Goal: Find specific page/section: Find specific page/section

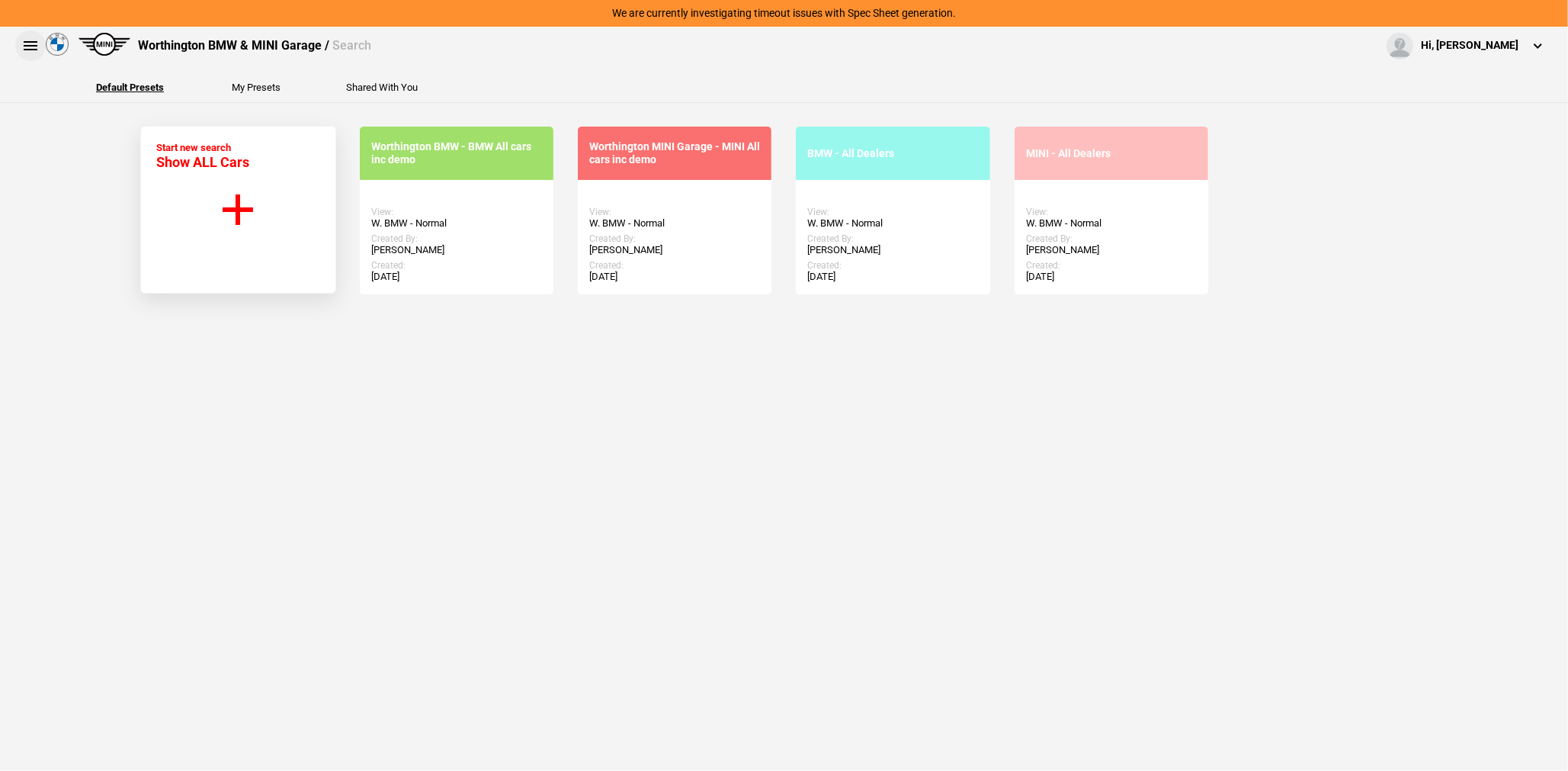
click at [25, 49] on button at bounding box center [30, 46] width 30 height 30
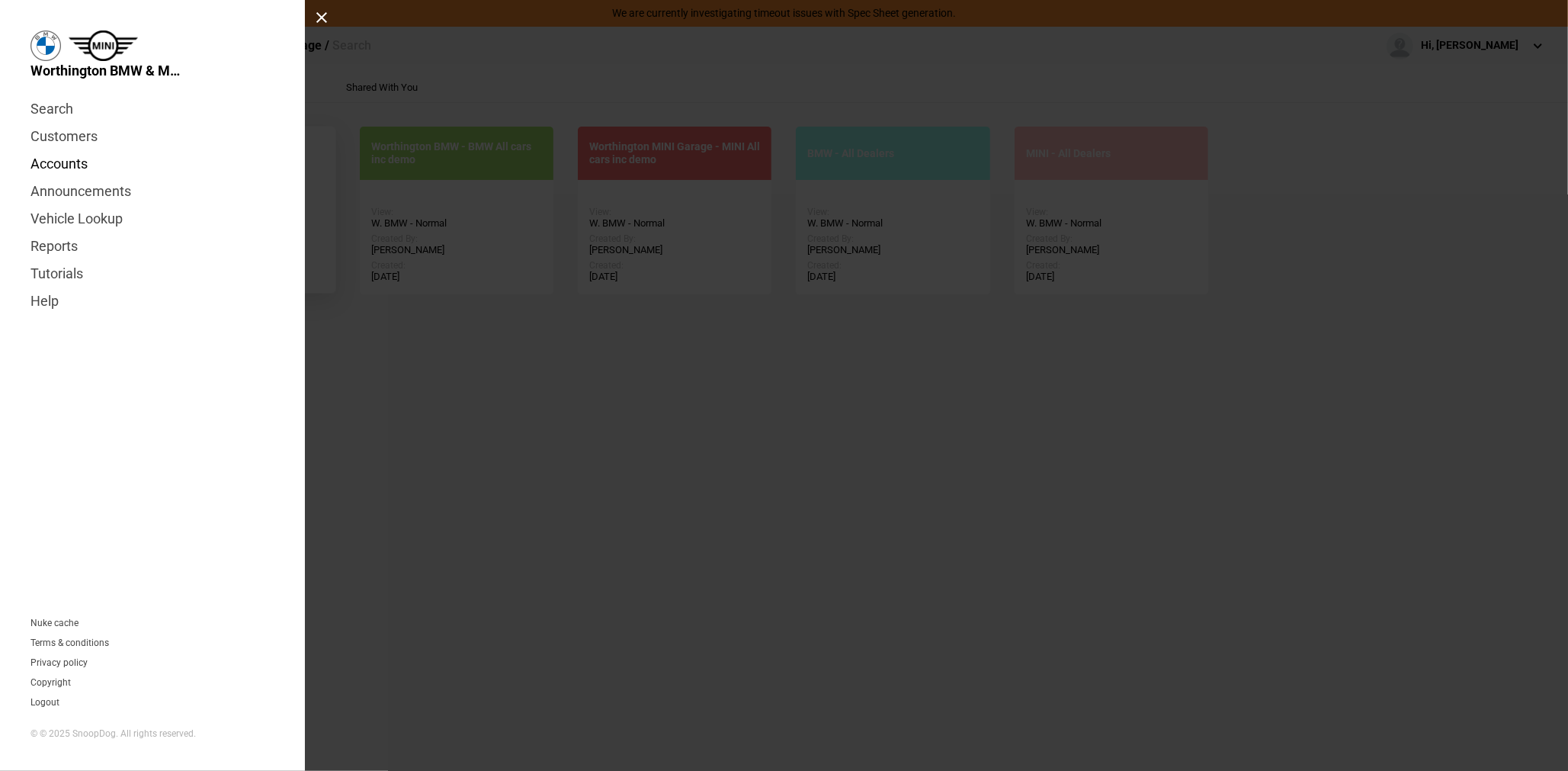
click at [60, 159] on link "Accounts" at bounding box center [152, 164] width 244 height 28
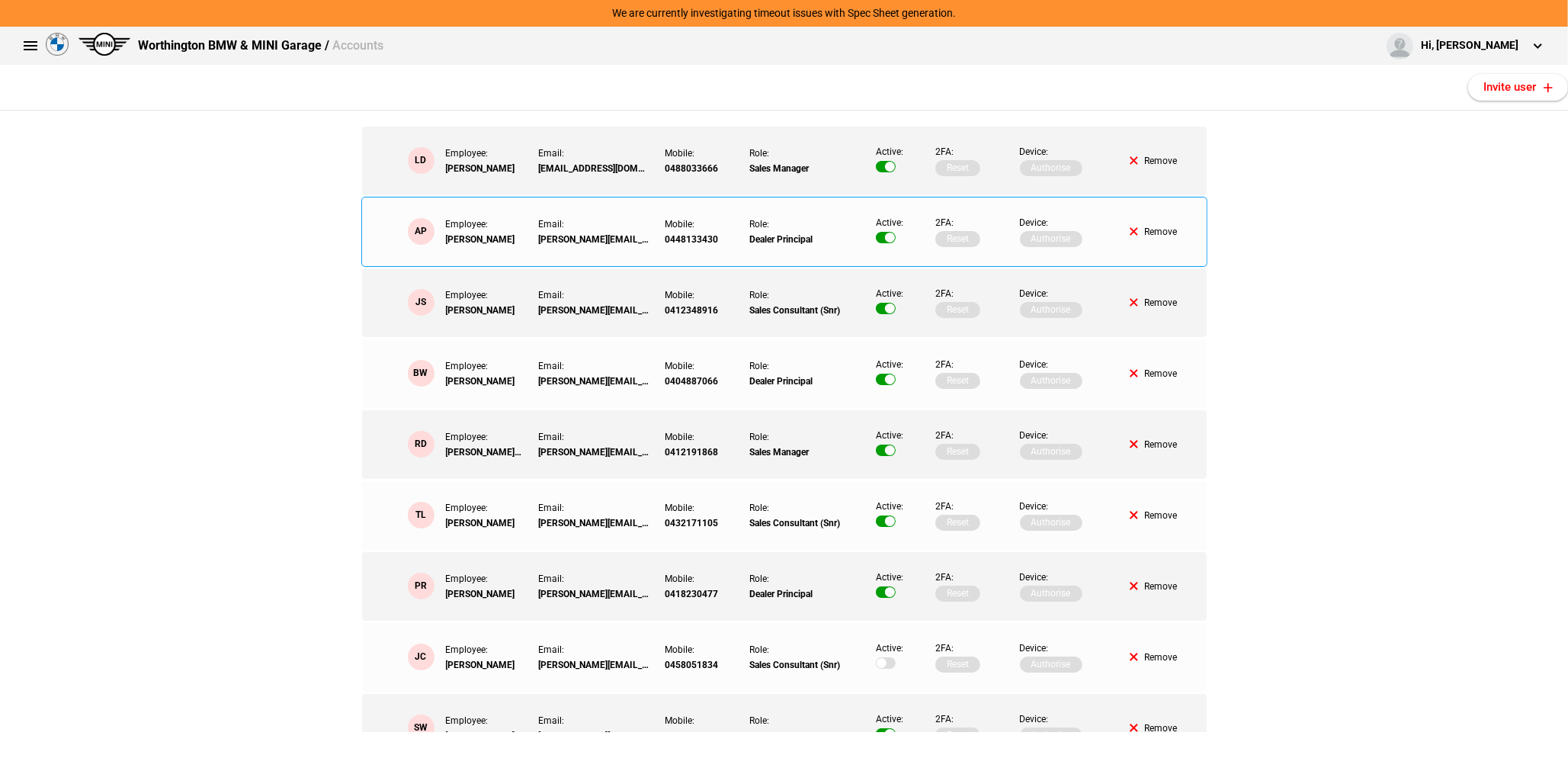
click at [876, 237] on button at bounding box center [886, 237] width 20 height 12
click at [23, 45] on button at bounding box center [30, 46] width 30 height 30
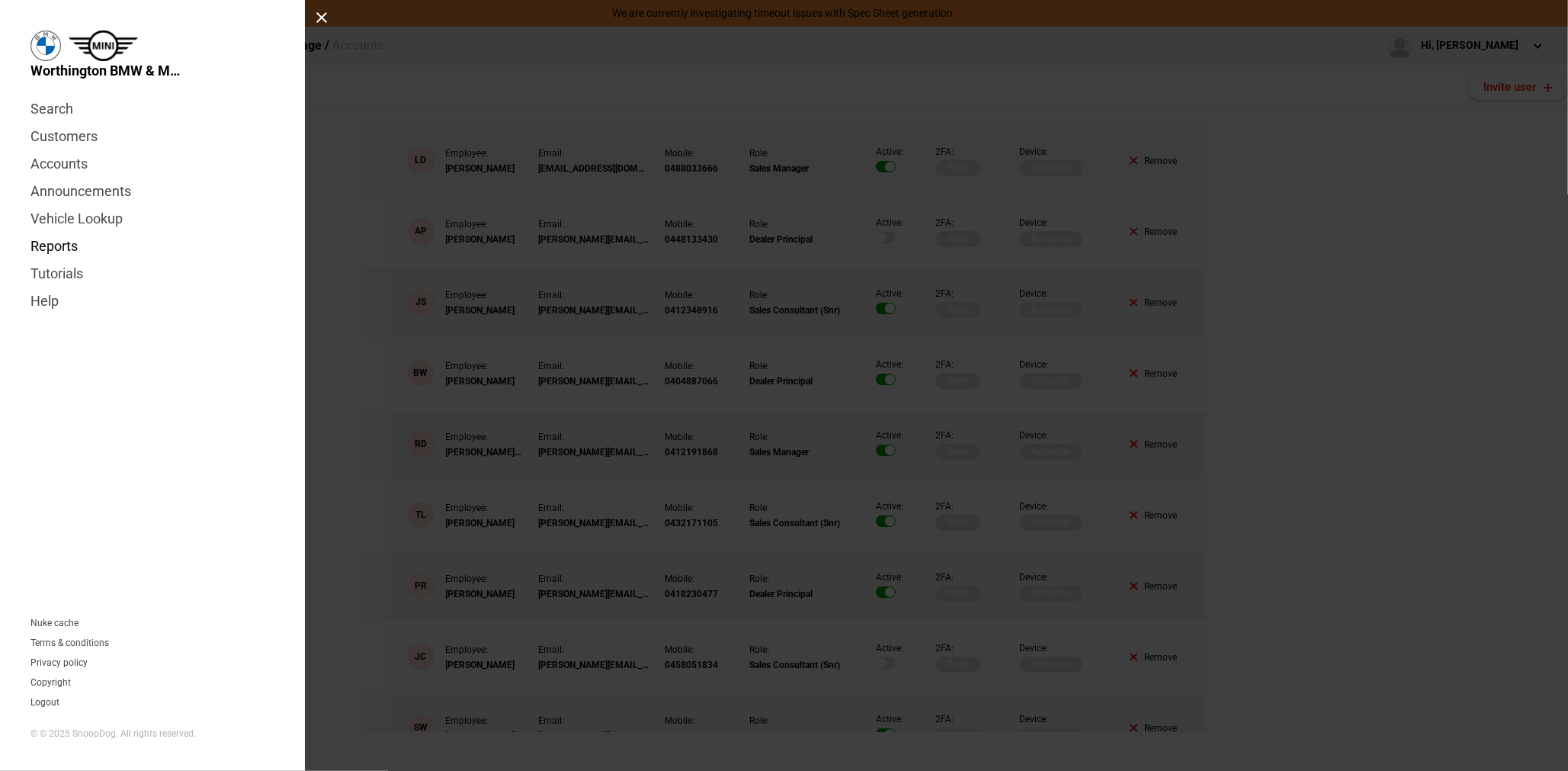
click at [47, 250] on link "Reports" at bounding box center [152, 246] width 244 height 28
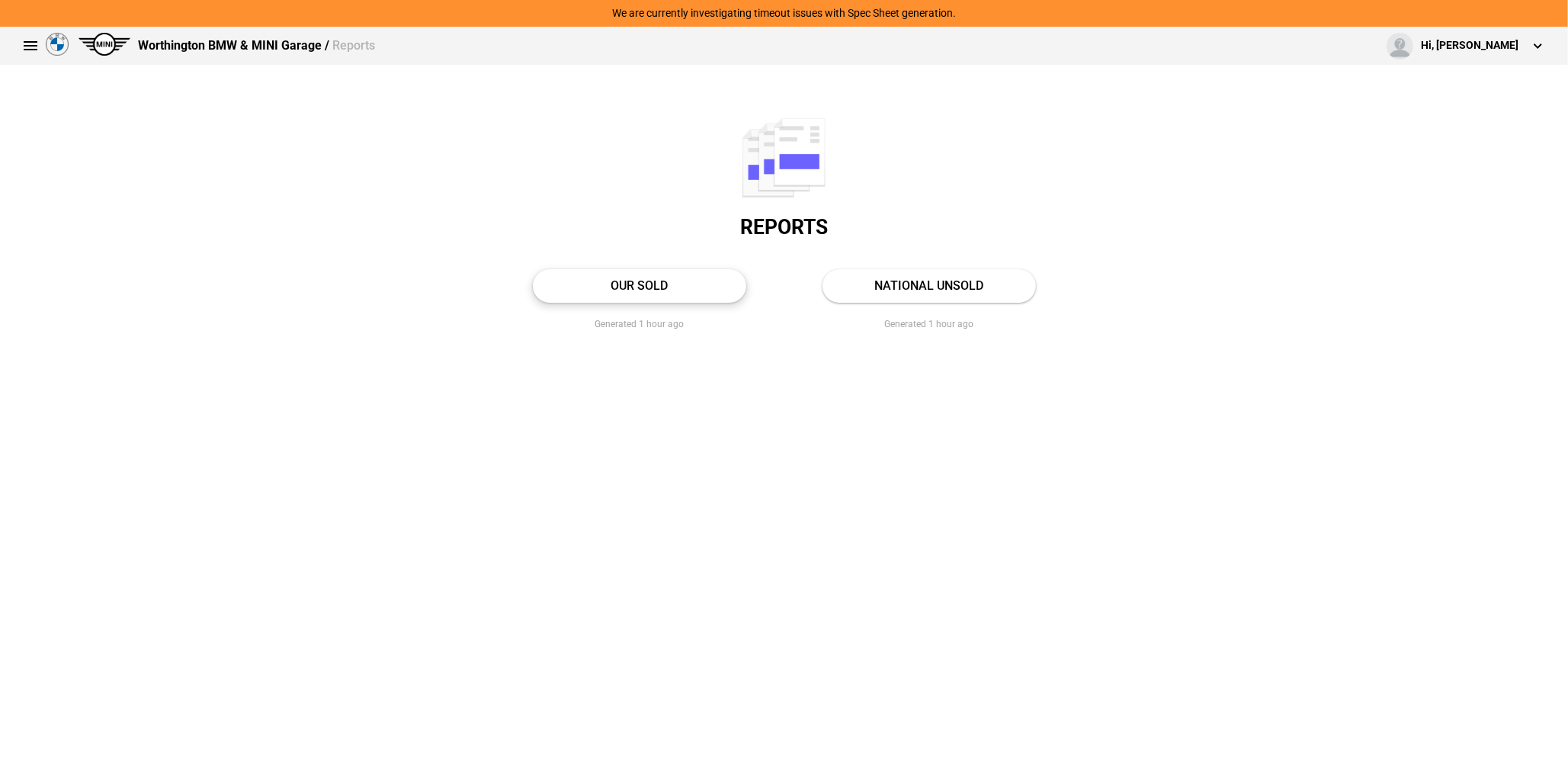
drag, startPoint x: 666, startPoint y: 286, endPoint x: 680, endPoint y: 297, distance: 17.8
click at [666, 286] on link "OUR SOLD" at bounding box center [640, 285] width 214 height 33
